Goal: Task Accomplishment & Management: Complete application form

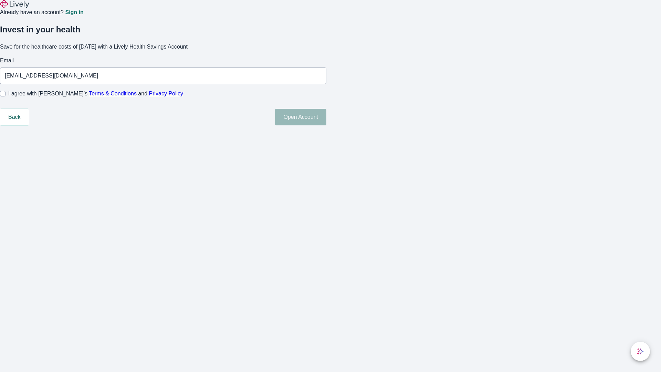
click at [6, 96] on input "I agree with Lively’s Terms & Conditions and Privacy Policy" at bounding box center [3, 94] width 6 height 6
checkbox input "true"
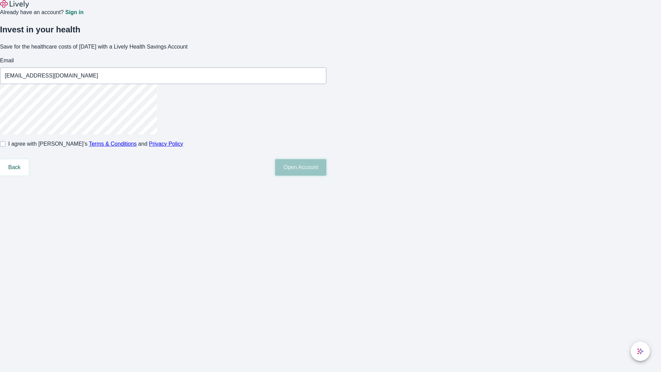
click at [326, 175] on button "Open Account" at bounding box center [300, 167] width 51 height 17
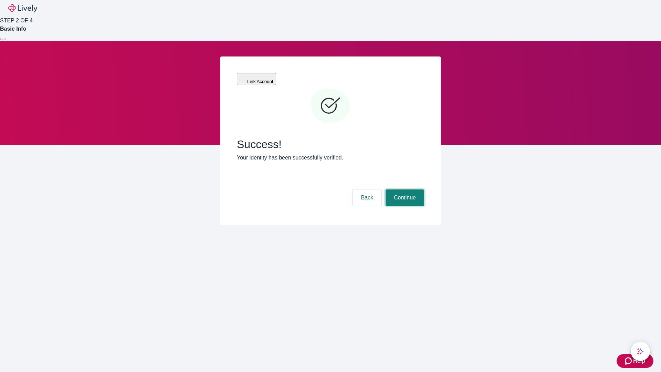
click at [404, 189] on button "Continue" at bounding box center [404, 197] width 39 height 17
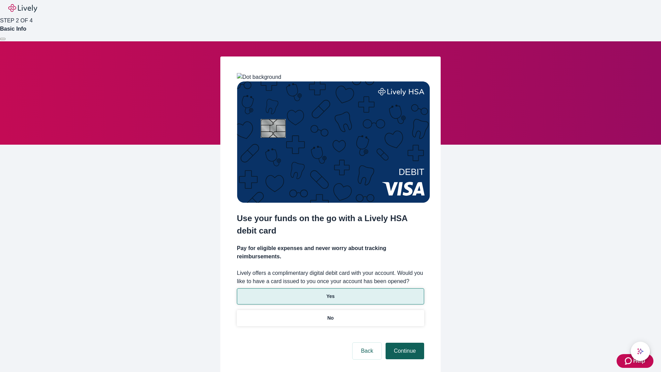
click at [330, 292] on p "Yes" at bounding box center [330, 295] width 8 height 7
click at [404, 342] on button "Continue" at bounding box center [404, 350] width 39 height 17
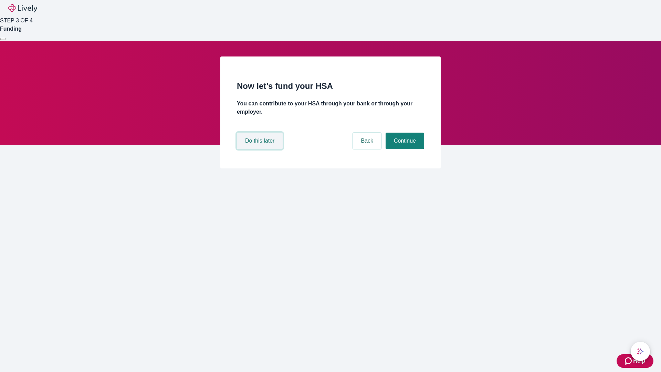
click at [260, 149] on button "Do this later" at bounding box center [260, 140] width 46 height 17
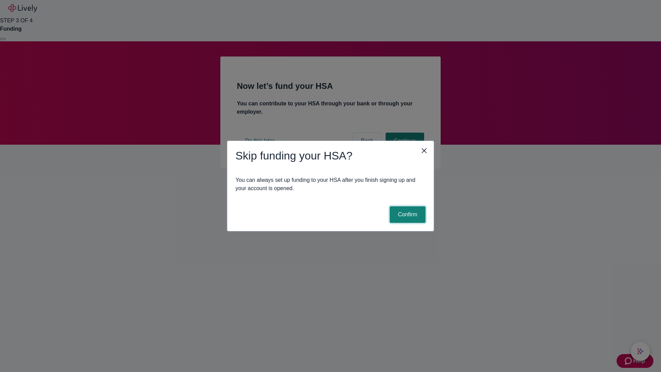
click at [406, 214] on button "Confirm" at bounding box center [408, 214] width 36 height 17
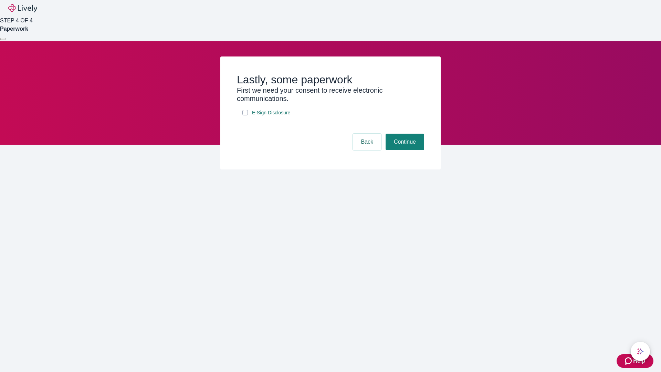
click at [245, 115] on input "E-Sign Disclosure" at bounding box center [245, 113] width 6 height 6
checkbox input "true"
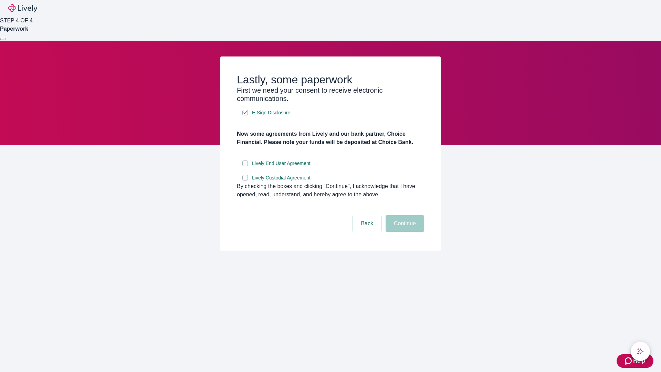
click at [245, 166] on input "Lively End User Agreement" at bounding box center [245, 163] width 6 height 6
checkbox input "true"
click at [245, 180] on input "Lively Custodial Agreement" at bounding box center [245, 178] width 6 height 6
checkbox input "true"
click at [404, 232] on button "Continue" at bounding box center [404, 223] width 39 height 17
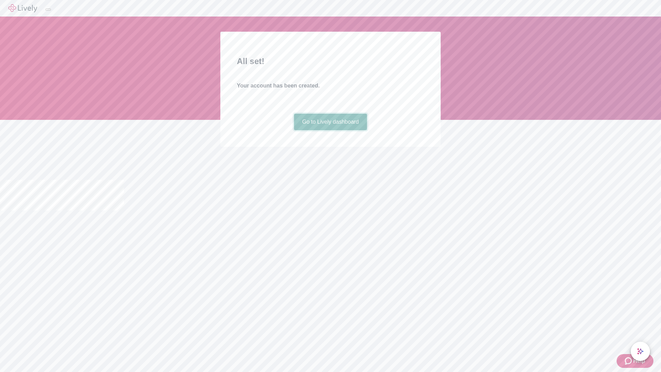
click at [330, 130] on link "Go to Lively dashboard" at bounding box center [330, 122] width 73 height 17
